Goal: Task Accomplishment & Management: Use online tool/utility

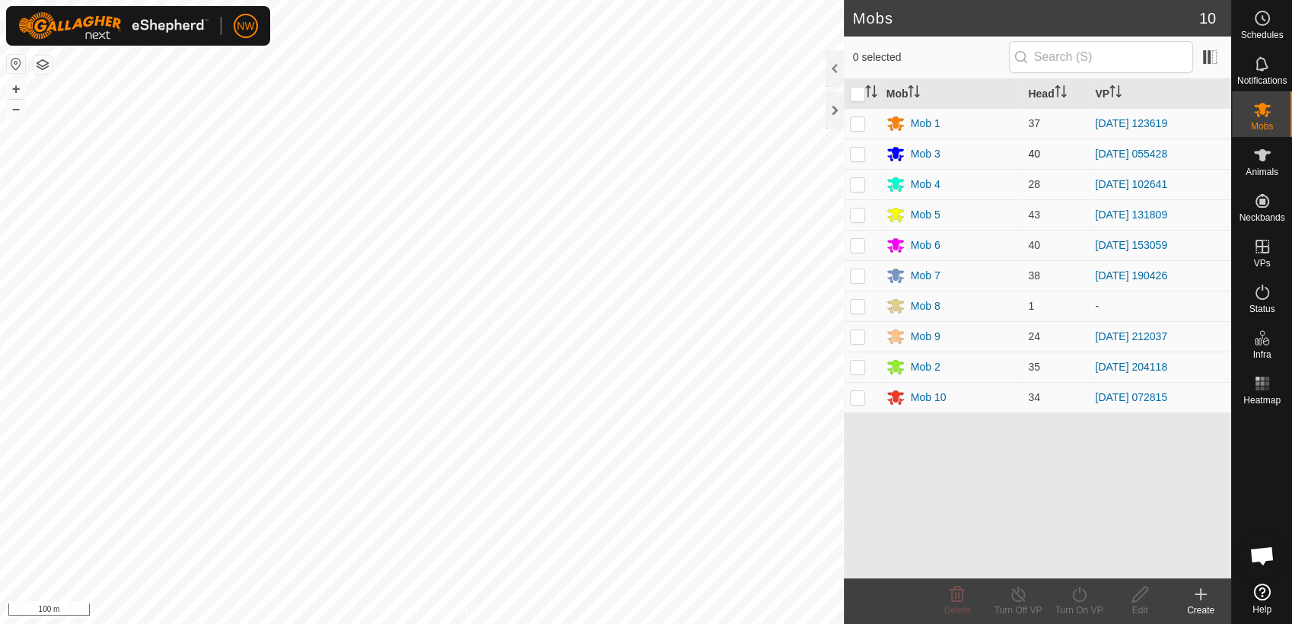
click at [862, 155] on p-checkbox at bounding box center [857, 154] width 15 height 12
checkbox input "true"
click at [1080, 597] on icon at bounding box center [1079, 594] width 19 height 18
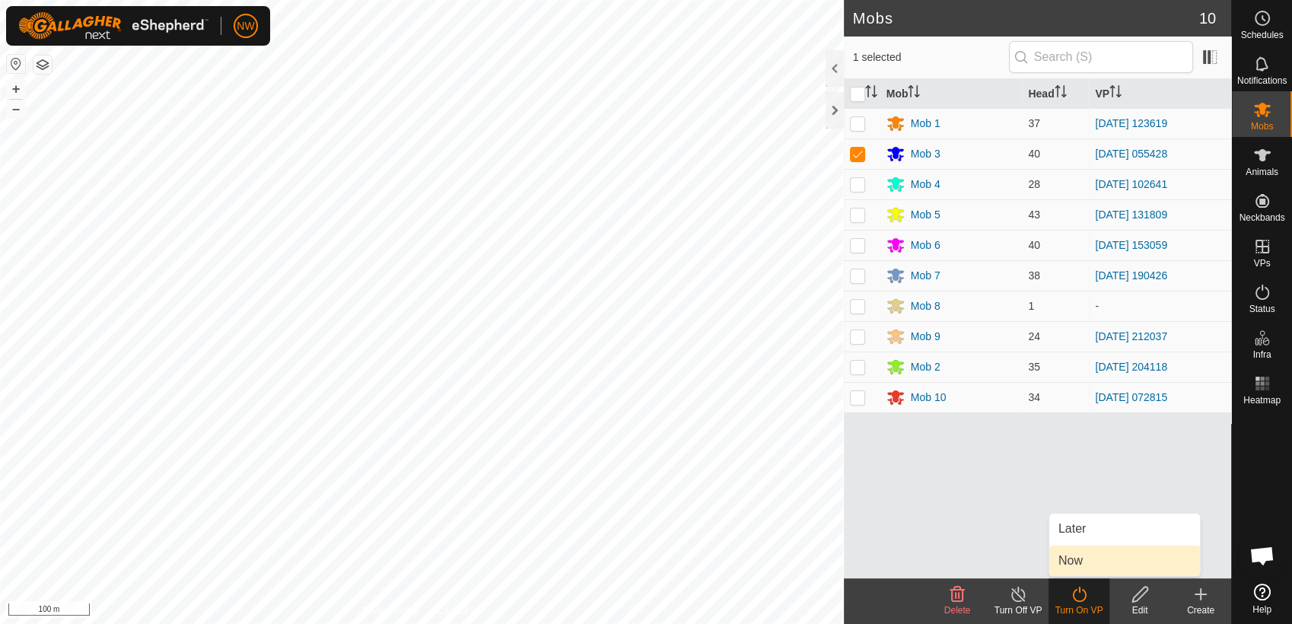
click at [1078, 559] on link "Now" at bounding box center [1125, 561] width 151 height 30
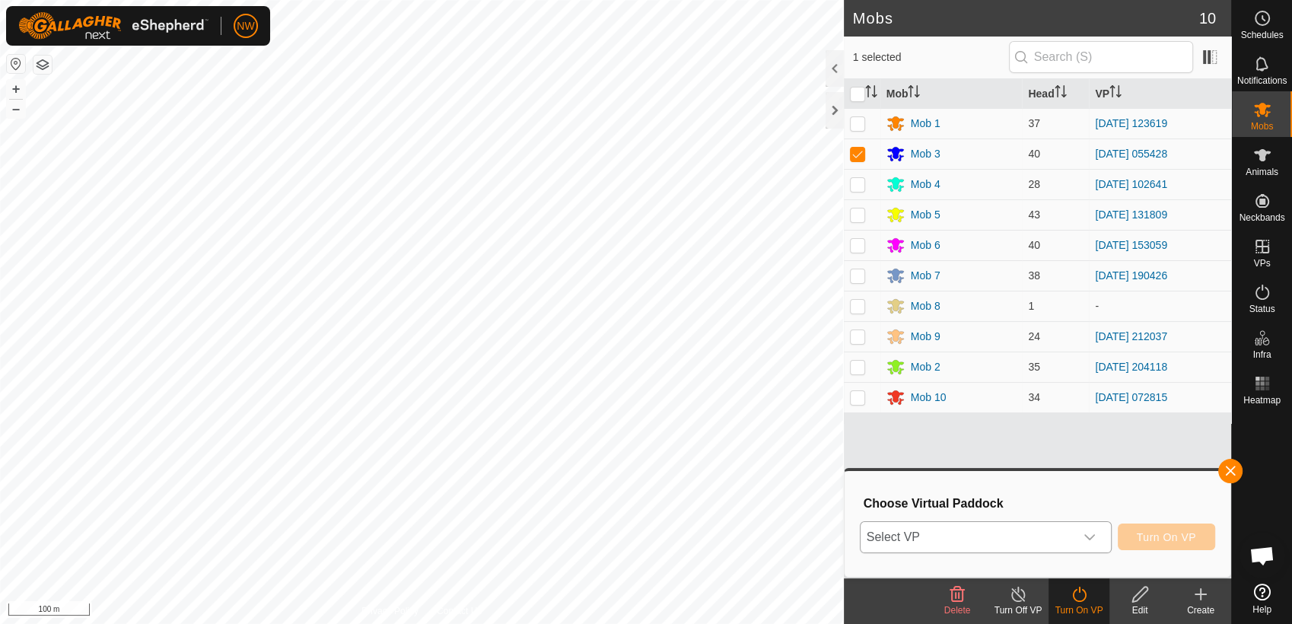
click at [1094, 533] on icon "dropdown trigger" at bounding box center [1090, 537] width 12 height 12
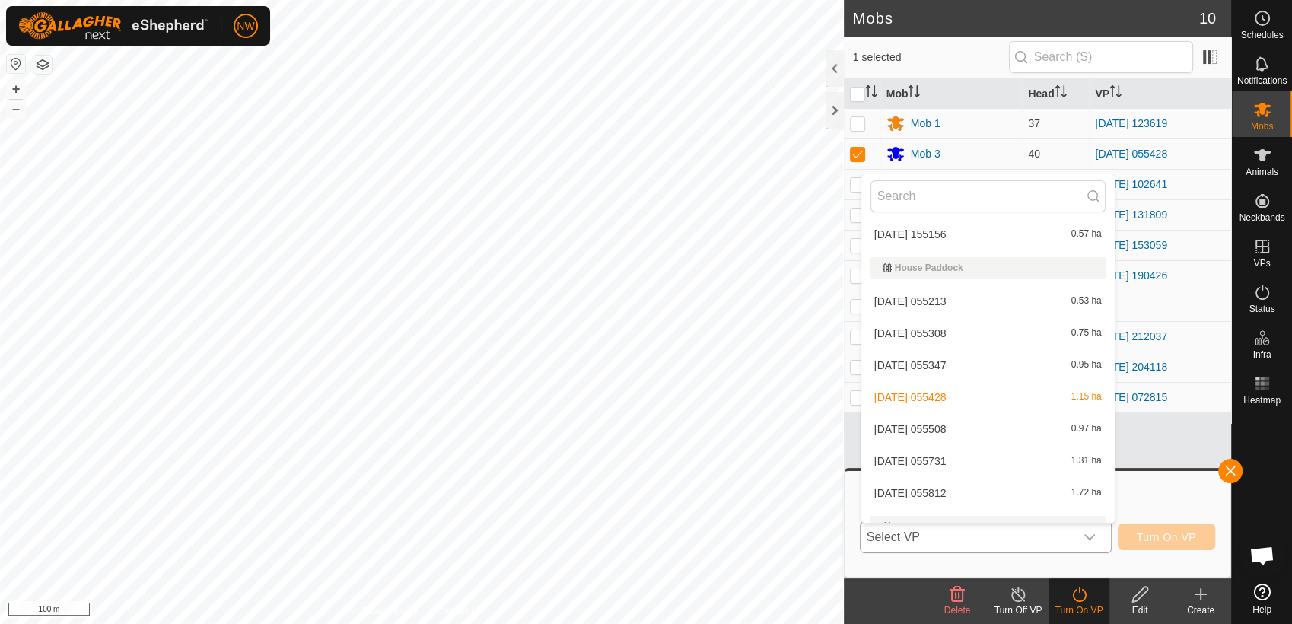
scroll to position [2641, 0]
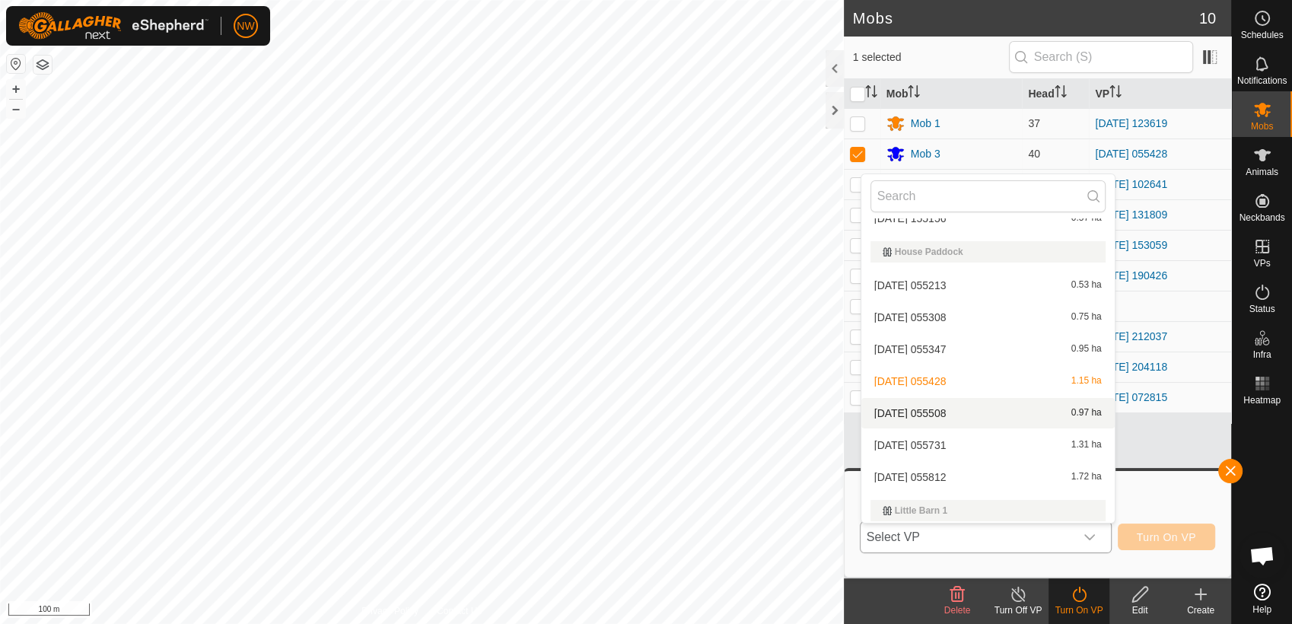
click at [939, 410] on li "[DATE] 055508 0.97 ha" at bounding box center [988, 413] width 253 height 30
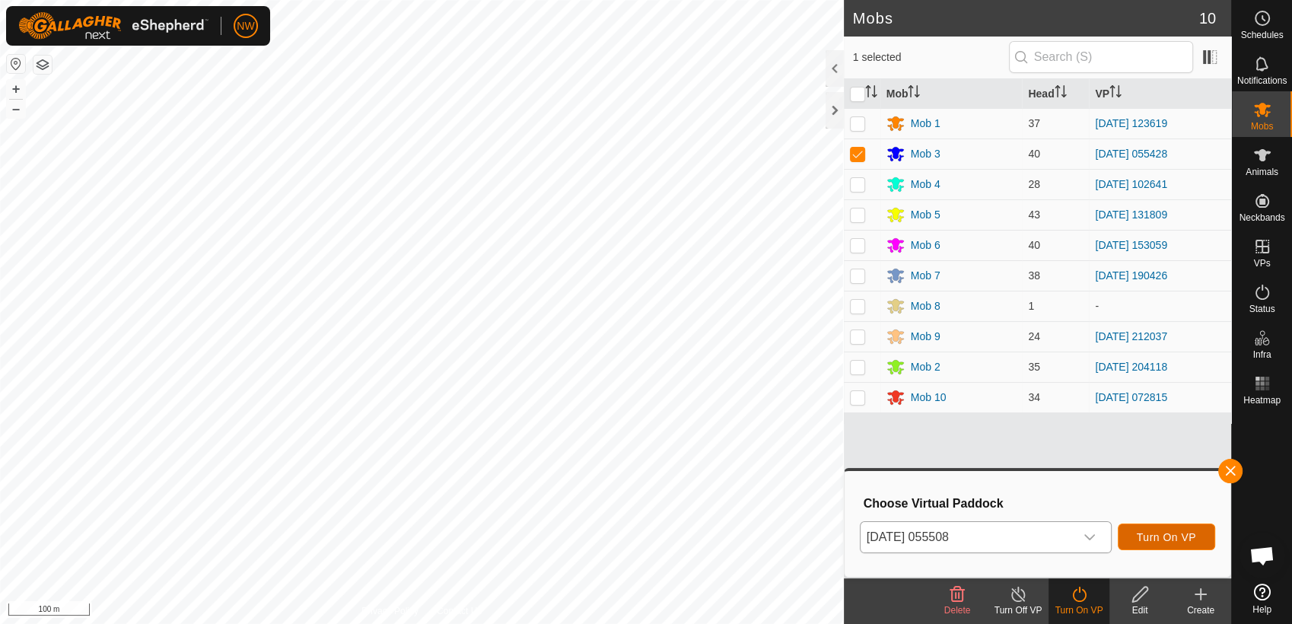
click at [1142, 536] on span "Turn On VP" at bounding box center [1166, 537] width 59 height 12
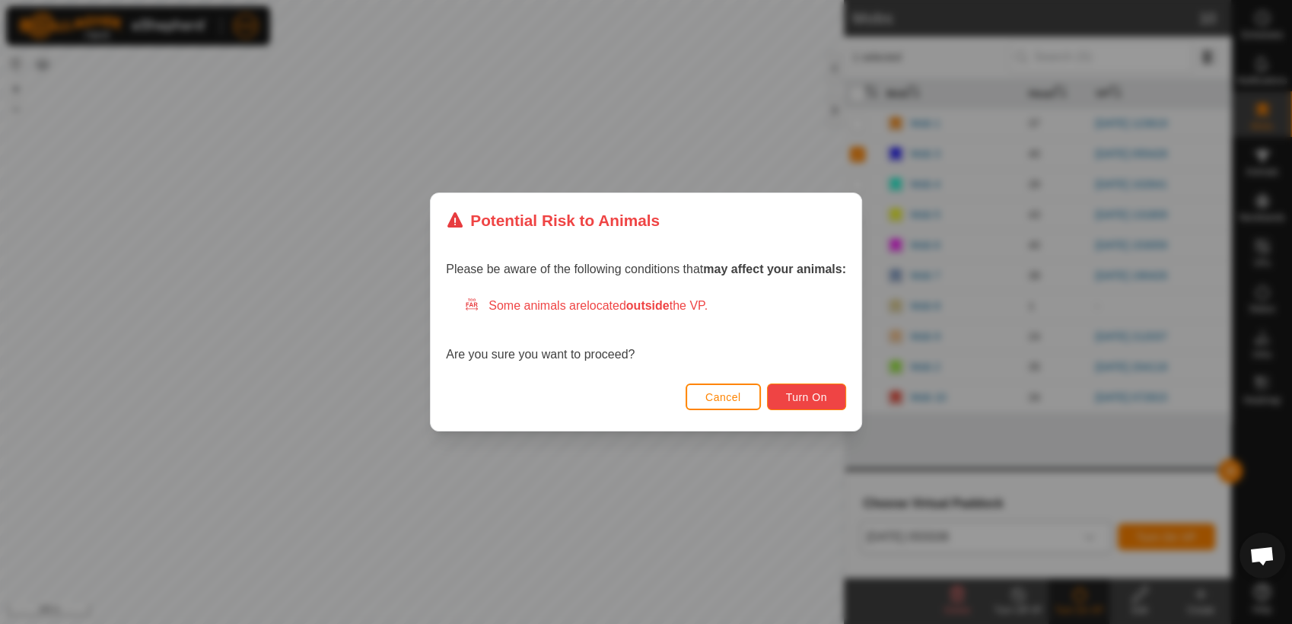
click at [798, 400] on span "Turn On" at bounding box center [806, 397] width 41 height 12
